Goal: Navigation & Orientation: Go to known website

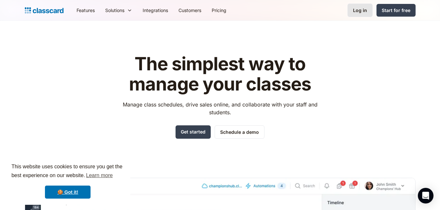
click at [360, 14] on link "Log in" at bounding box center [359, 10] width 25 height 13
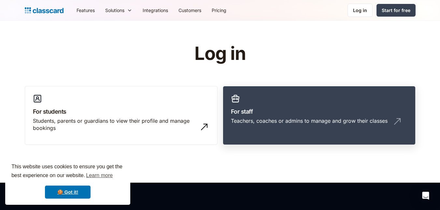
click at [258, 121] on div "Teachers, coaches or admins to manage and grow their classes" at bounding box center [309, 120] width 157 height 7
